Goal: Task Accomplishment & Management: Use online tool/utility

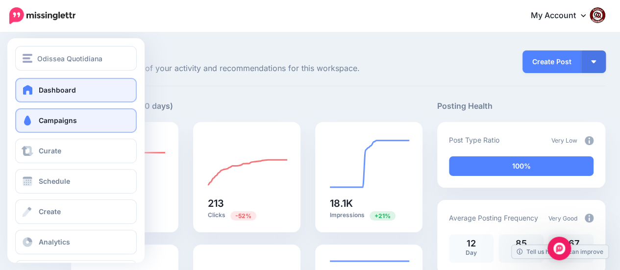
click at [56, 120] on span "Campaigns" at bounding box center [58, 120] width 38 height 8
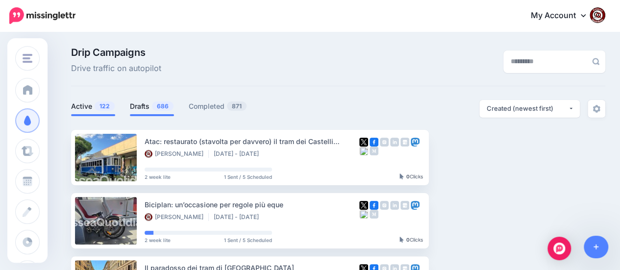
click at [148, 105] on link "Drafts 686" at bounding box center [152, 107] width 44 height 12
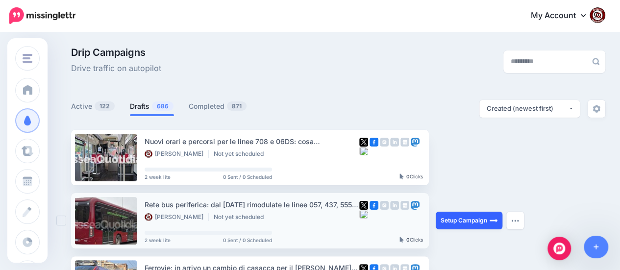
click at [465, 220] on link "Setup Campaign" at bounding box center [469, 221] width 67 height 18
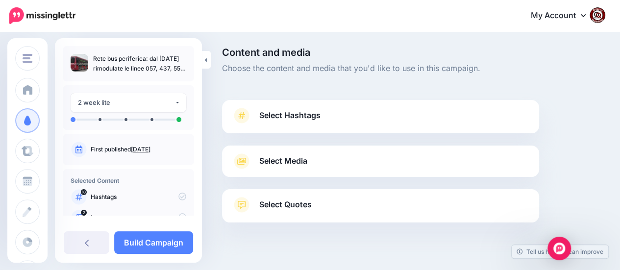
click at [299, 115] on span "Select Hashtags" at bounding box center [289, 115] width 61 height 13
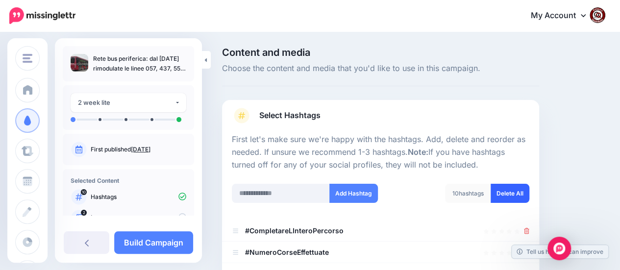
click at [517, 197] on link "Delete All" at bounding box center [510, 193] width 39 height 19
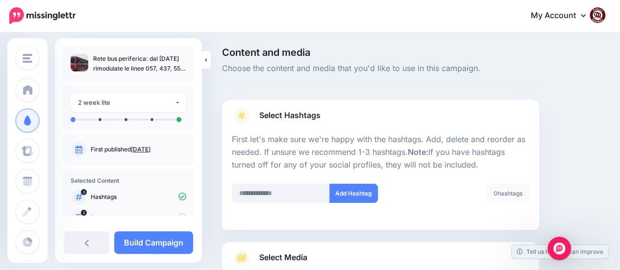
scroll to position [112, 0]
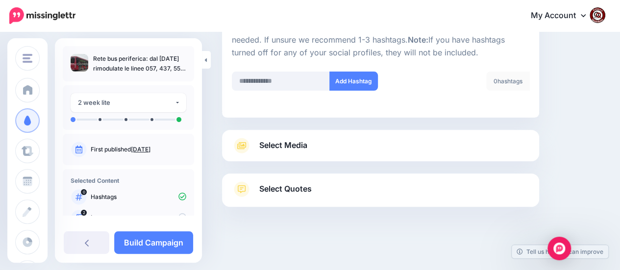
click at [283, 149] on span "Select Media" at bounding box center [283, 145] width 48 height 13
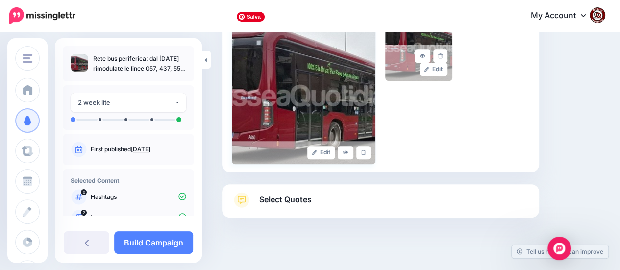
scroll to position [272, 0]
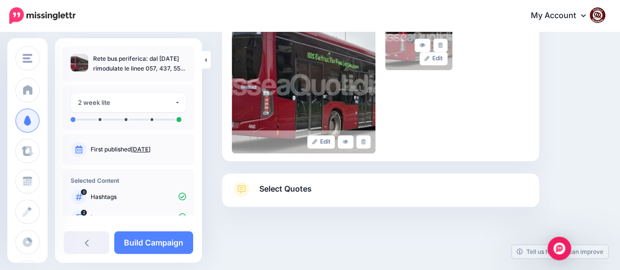
click at [277, 187] on span "Select Quotes" at bounding box center [285, 188] width 52 height 13
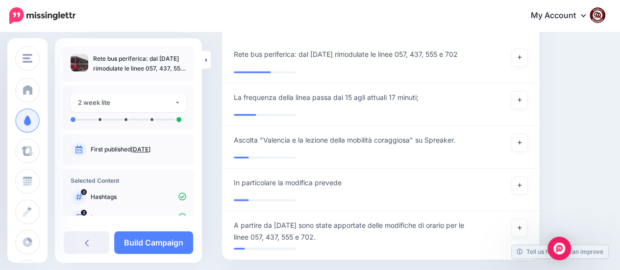
scroll to position [865, 0]
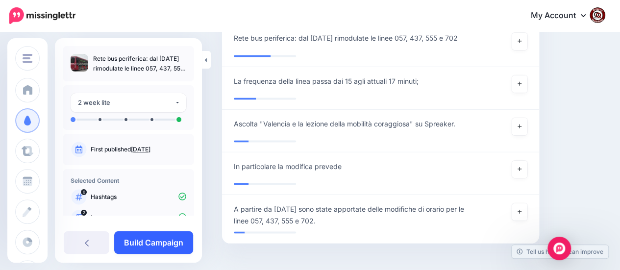
click at [157, 239] on link "Build Campaign" at bounding box center [153, 242] width 79 height 23
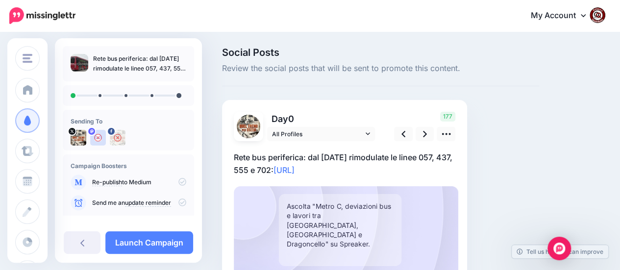
click at [387, 177] on div "Rectangle" at bounding box center [345, 219] width 222 height 157
click at [378, 169] on p "Rete bus periferica: dal 1°Ottobre rimodulate le linee 057, 437, 555 e 702: htt…" at bounding box center [345, 163] width 222 height 25
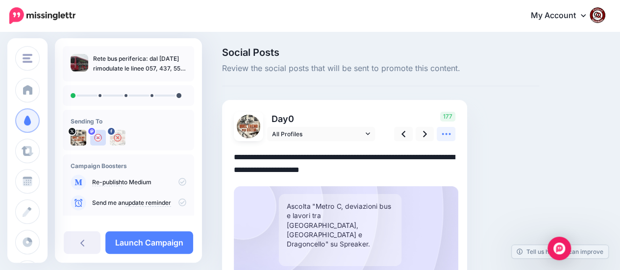
click at [447, 132] on icon at bounding box center [446, 134] width 10 height 10
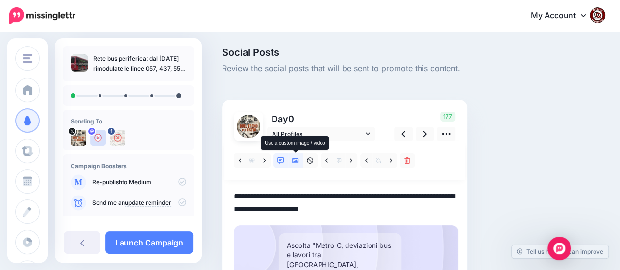
click at [298, 165] on link at bounding box center [295, 160] width 15 height 14
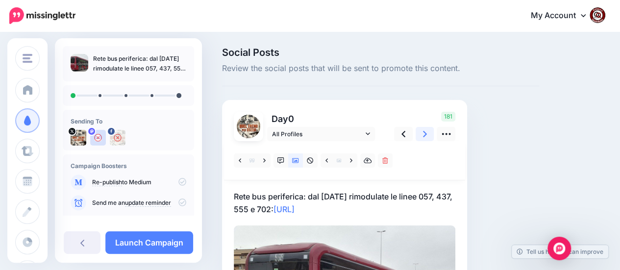
click at [424, 133] on icon at bounding box center [425, 134] width 4 height 10
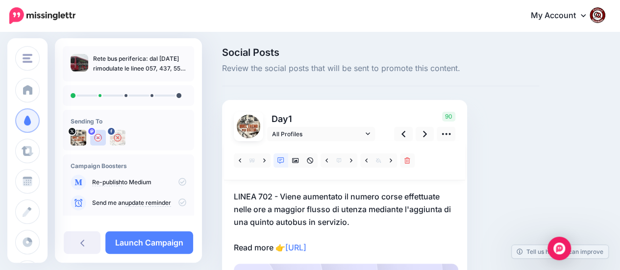
click at [371, 251] on p "LINEA 702 - Viene aumentato il numero corse effettuate nelle ore a maggior flus…" at bounding box center [345, 222] width 222 height 64
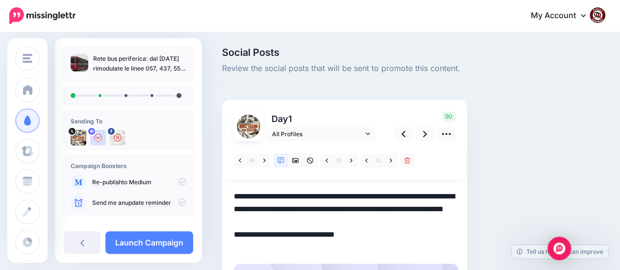
drag, startPoint x: 371, startPoint y: 250, endPoint x: 226, endPoint y: 188, distance: 157.7
click at [226, 188] on div "Day 1 All Profiles" at bounding box center [344, 244] width 245 height 288
paste textarea "**********"
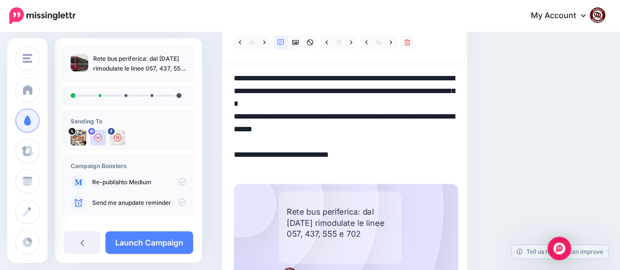
scroll to position [69, 0]
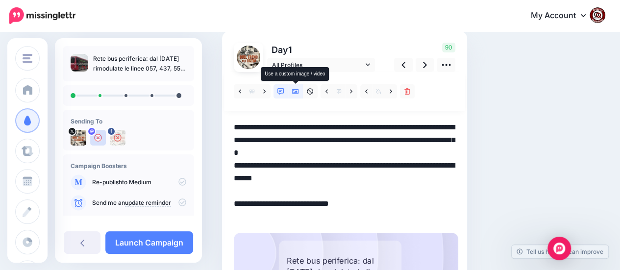
click at [294, 92] on icon at bounding box center [295, 91] width 7 height 5
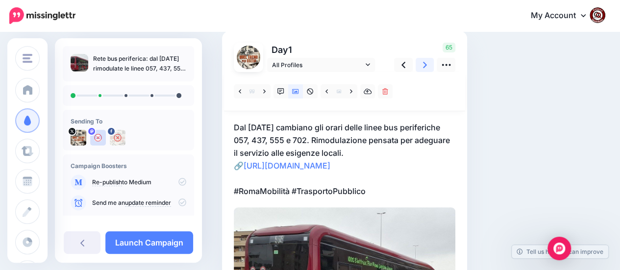
click at [426, 64] on icon at bounding box center [425, 65] width 4 height 10
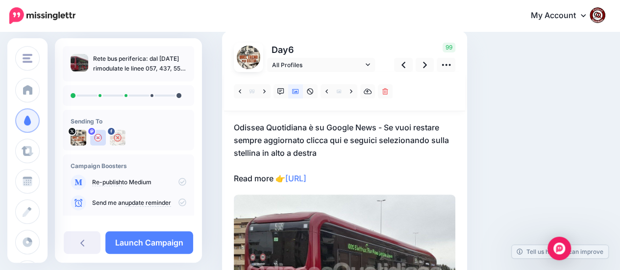
click at [377, 180] on p "Odissea Quotidiana è su Google News - Se vuoi restare sempre aggiornato clicca …" at bounding box center [345, 153] width 222 height 64
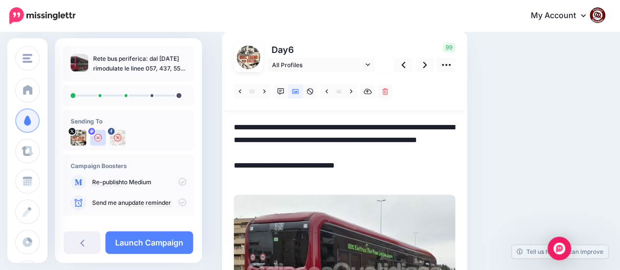
drag, startPoint x: 377, startPoint y: 180, endPoint x: 240, endPoint y: 126, distance: 146.8
click at [220, 129] on div "Social Posts Review the social posts that will be sent to promote this content.…" at bounding box center [381, 178] width 332 height 400
paste textarea "**********"
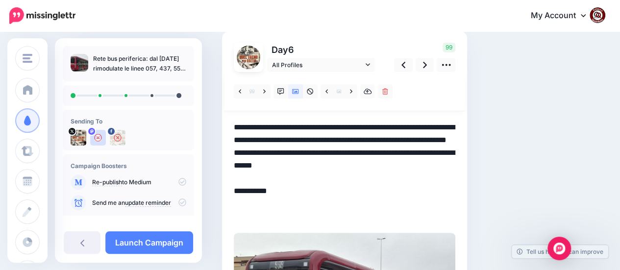
click at [345, 157] on textarea "**********" at bounding box center [345, 172] width 222 height 102
click at [426, 64] on icon at bounding box center [425, 65] width 4 height 6
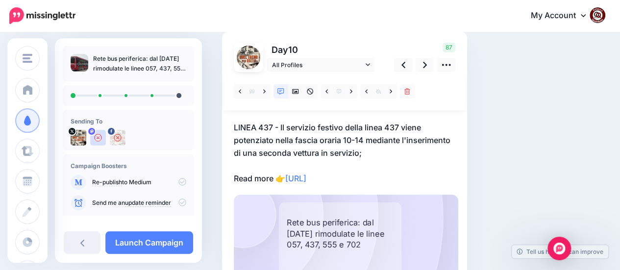
click at [374, 179] on p "LINEA 437 - Il servizio festivo della linea 437 viene potenziato nella fascia o…" at bounding box center [345, 153] width 222 height 64
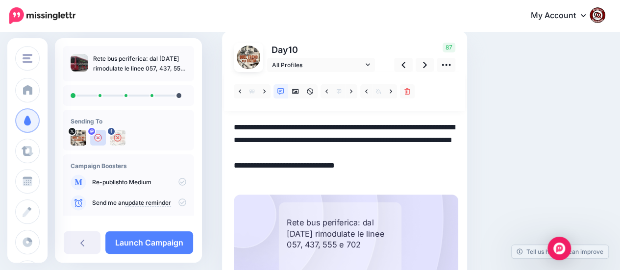
drag, startPoint x: 374, startPoint y: 179, endPoint x: 225, endPoint y: 122, distance: 159.5
click at [225, 122] on div "Day 10 All Profiles" at bounding box center [344, 175] width 245 height 288
paste textarea "**********"
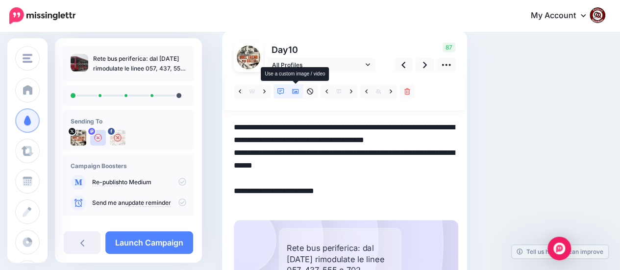
click at [293, 91] on icon at bounding box center [295, 91] width 7 height 7
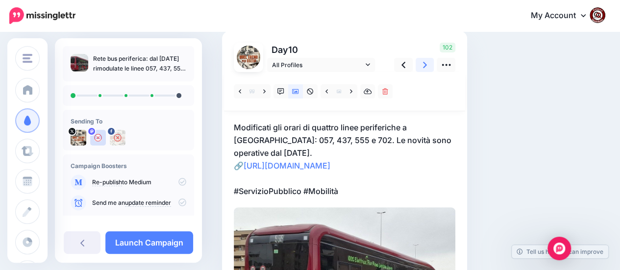
click at [424, 64] on icon at bounding box center [425, 65] width 4 height 10
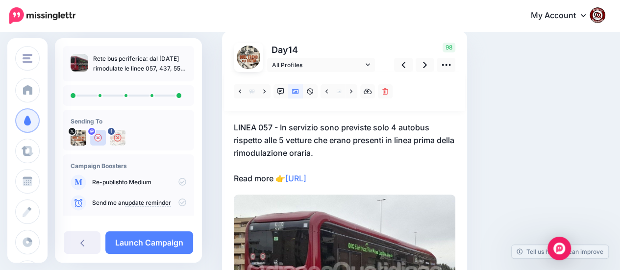
click at [372, 181] on p "LINEA 057 - In servizio sono previste solo 4 autobus rispetto alle 5 vetture ch…" at bounding box center [345, 153] width 222 height 64
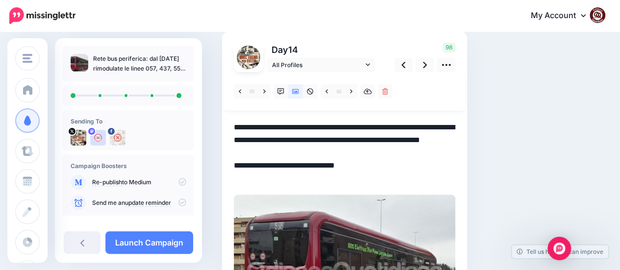
drag, startPoint x: 372, startPoint y: 181, endPoint x: 236, endPoint y: 126, distance: 146.3
click at [229, 126] on div "Day 14 All Profiles" at bounding box center [344, 187] width 245 height 312
paste textarea "**********"
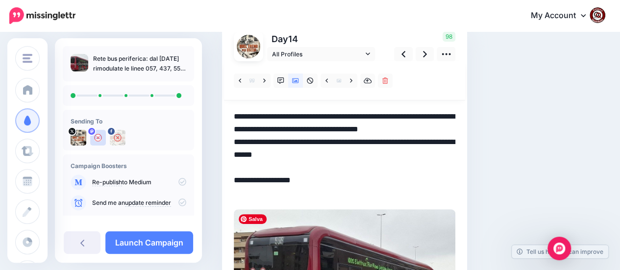
scroll to position [64, 0]
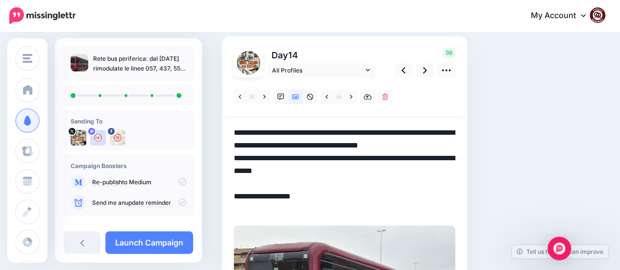
click at [436, 148] on textarea "**********" at bounding box center [345, 170] width 222 height 89
type textarea "**********"
click at [423, 68] on icon at bounding box center [425, 70] width 4 height 10
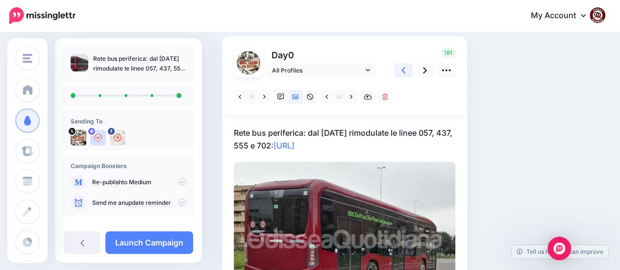
click at [404, 70] on icon at bounding box center [404, 70] width 4 height 10
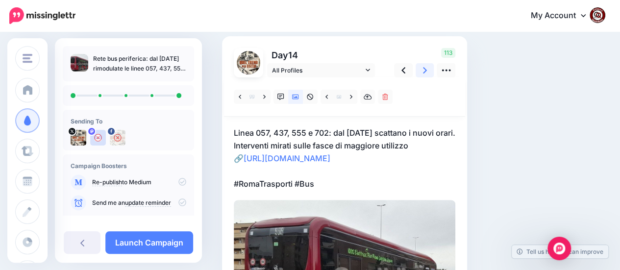
click at [424, 68] on icon at bounding box center [425, 70] width 4 height 6
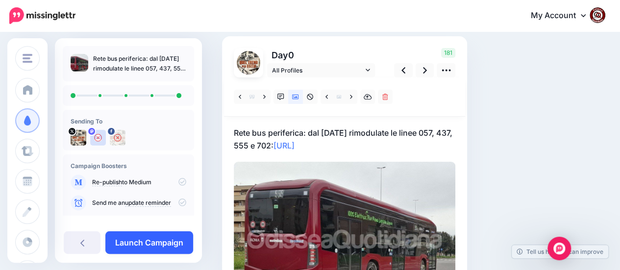
click at [152, 246] on link "Launch Campaign" at bounding box center [149, 242] width 88 height 23
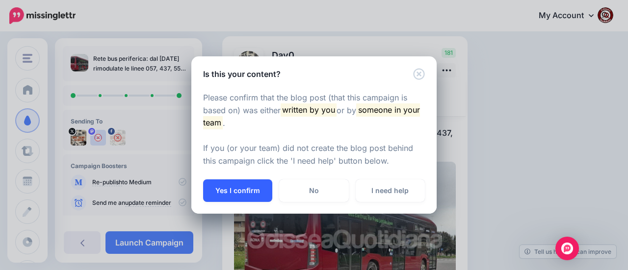
click at [248, 188] on button "Yes I confirm" at bounding box center [237, 190] width 69 height 23
